Goal: Information Seeking & Learning: Learn about a topic

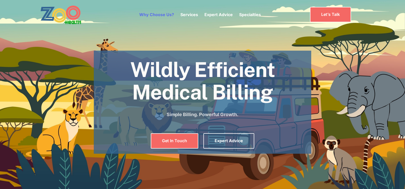
click at [160, 14] on link "Why Choose Us?" at bounding box center [156, 14] width 35 height 5
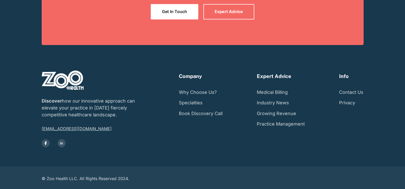
scroll to position [1342, 0]
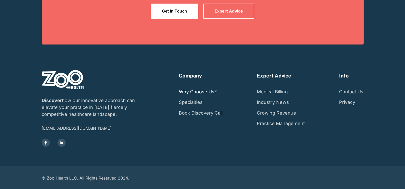
click at [189, 91] on link "Why Choose Us?" at bounding box center [198, 91] width 38 height 11
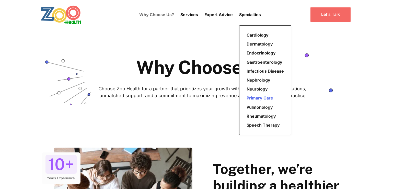
click at [257, 100] on link "Primary Care" at bounding box center [265, 98] width 41 height 9
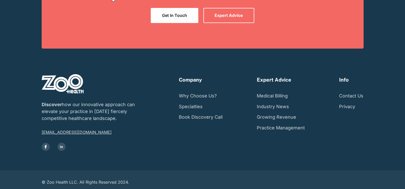
scroll to position [507, 0]
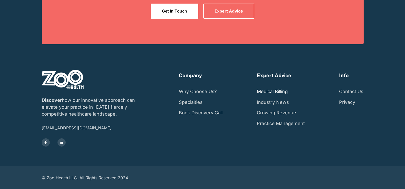
click at [266, 92] on link "Medical Billing" at bounding box center [272, 91] width 31 height 11
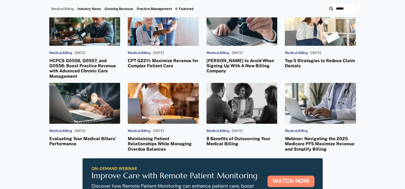
scroll to position [307, 0]
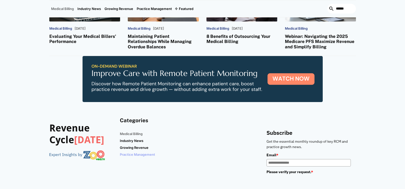
click at [139, 154] on link "Practice Management" at bounding box center [138, 154] width 37 height 7
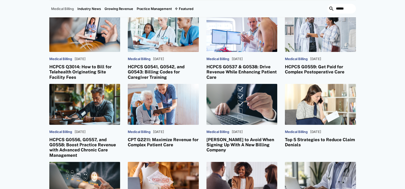
scroll to position [0, 0]
